Goal: Navigation & Orientation: Find specific page/section

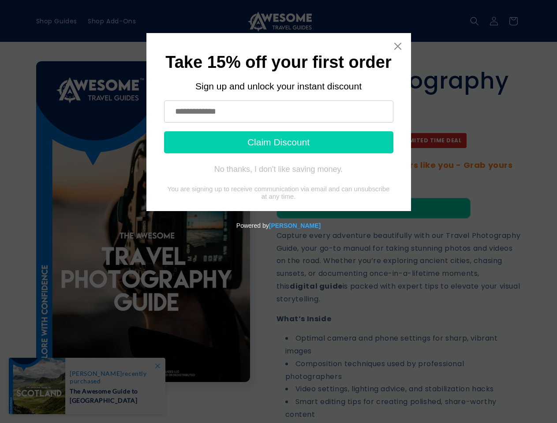
click at [398, 46] on icon "Close widget" at bounding box center [397, 46] width 7 height 7
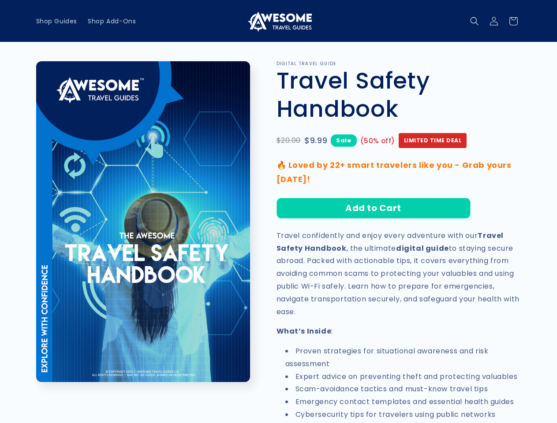
click at [475, 21] on icon "Search" at bounding box center [474, 21] width 9 height 9
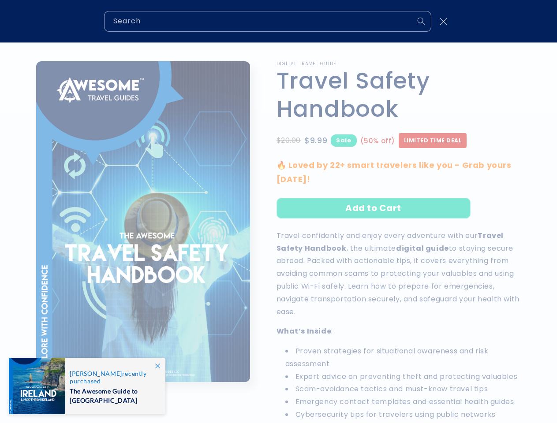
click at [476, 31] on div "Search" at bounding box center [278, 21] width 557 height 42
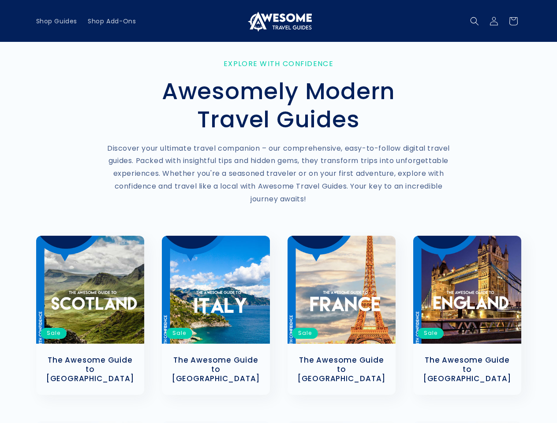
click at [475, 21] on icon "Search" at bounding box center [474, 21] width 9 height 9
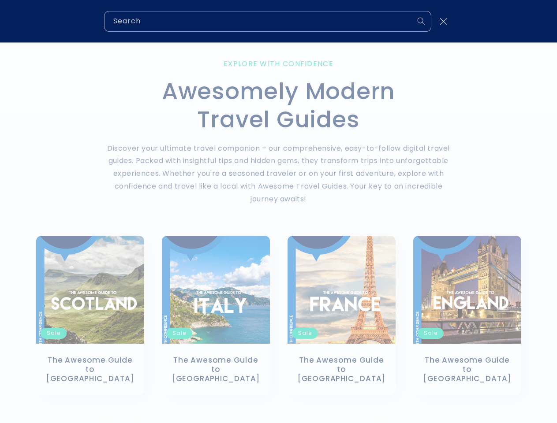
click at [476, 31] on div "Search" at bounding box center [278, 21] width 557 height 42
